Goal: Find specific page/section: Find specific page/section

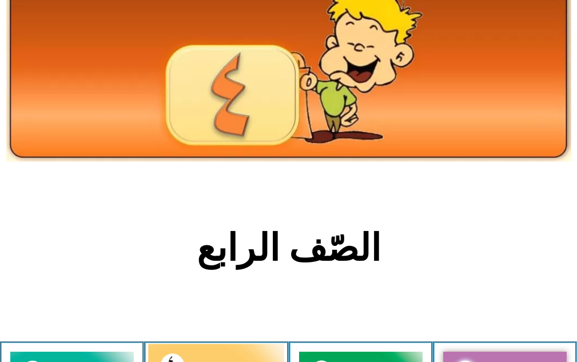
scroll to position [172, 0]
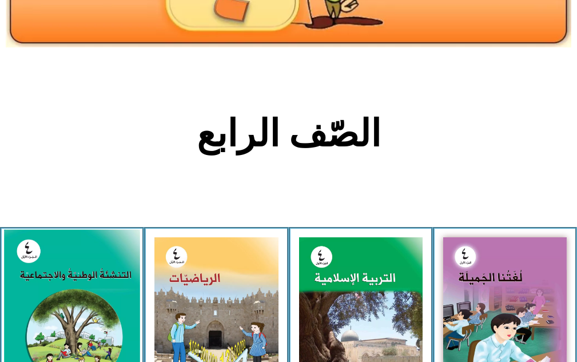
click at [96, 289] on img at bounding box center [72, 315] width 136 height 170
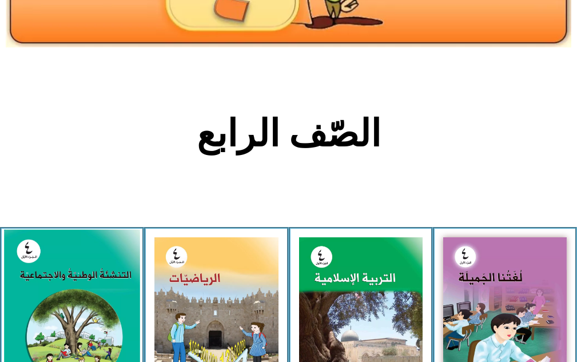
click at [96, 289] on img at bounding box center [72, 315] width 136 height 170
click at [62, 276] on img at bounding box center [72, 315] width 136 height 170
click at [48, 285] on img at bounding box center [72, 315] width 136 height 170
click at [46, 285] on img at bounding box center [72, 315] width 136 height 170
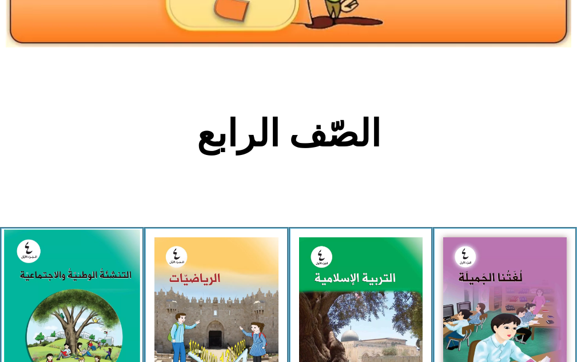
click at [46, 285] on img at bounding box center [72, 315] width 136 height 170
click at [45, 286] on img at bounding box center [72, 315] width 136 height 170
click at [44, 286] on img at bounding box center [72, 315] width 136 height 170
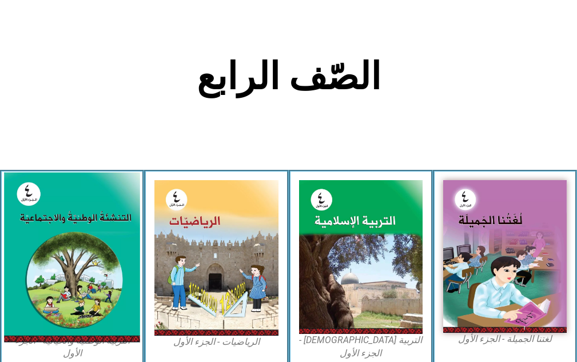
scroll to position [286, 0]
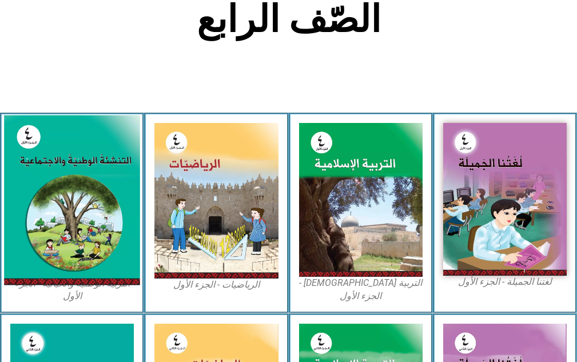
click at [44, 286] on figcaption "التربية الوطنية والحياتية - الجزء الأول​" at bounding box center [72, 290] width 124 height 26
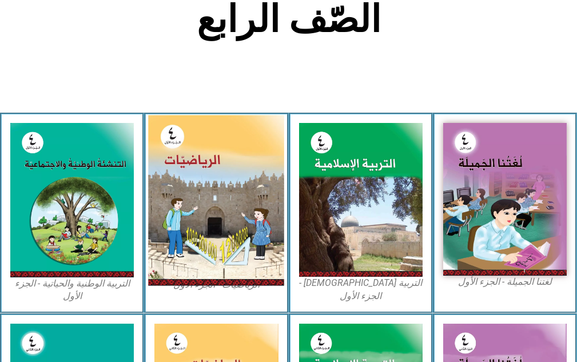
click at [208, 259] on img at bounding box center [216, 201] width 136 height 170
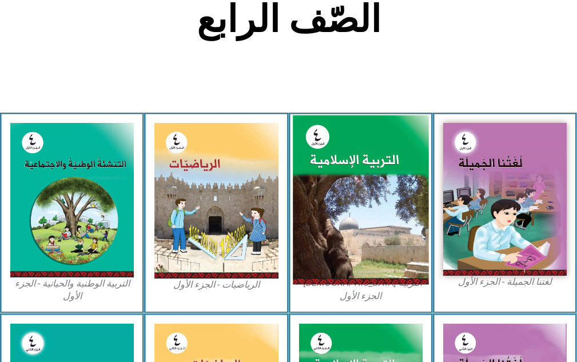
click at [315, 189] on img at bounding box center [361, 200] width 136 height 169
